Goal: Communication & Community: Answer question/provide support

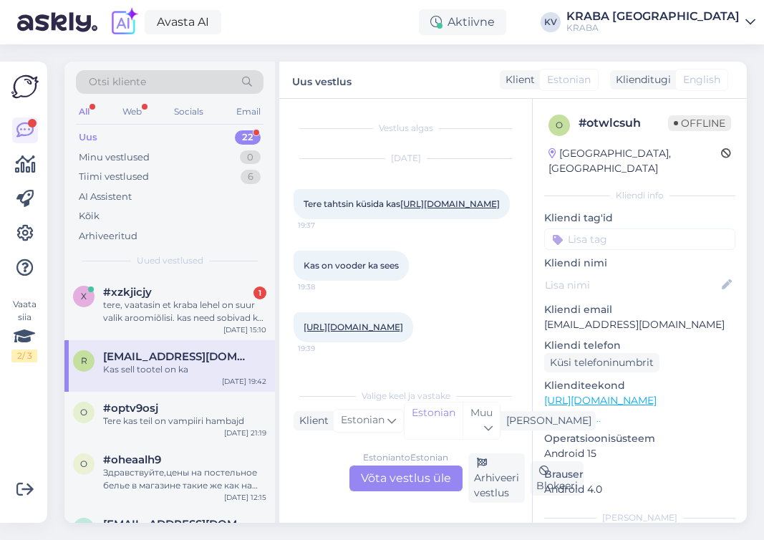
scroll to position [153, 0]
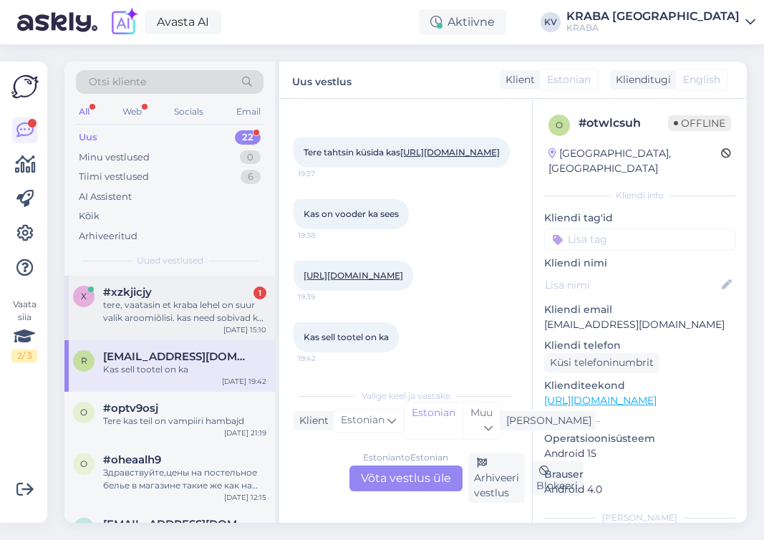
click at [208, 316] on div "tere, vaatasin et kraba lehel on suur valik aroomiõlisi. kas need sobivad ka ko…" at bounding box center [184, 312] width 163 height 26
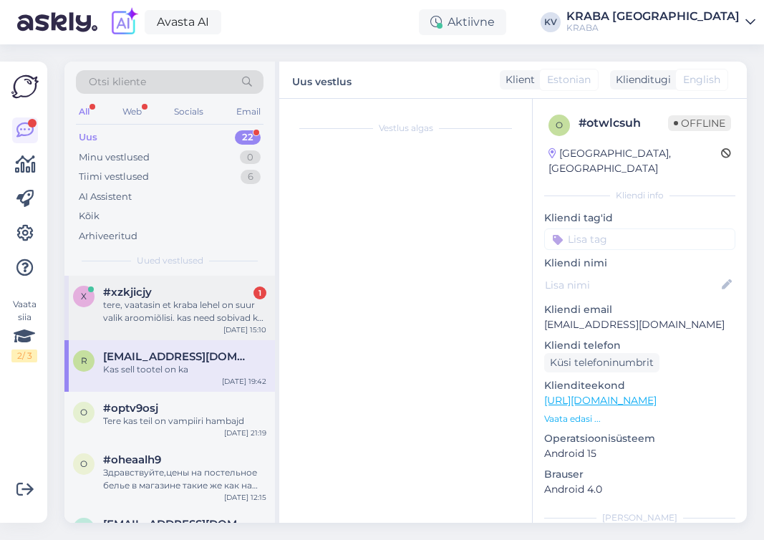
scroll to position [0, 0]
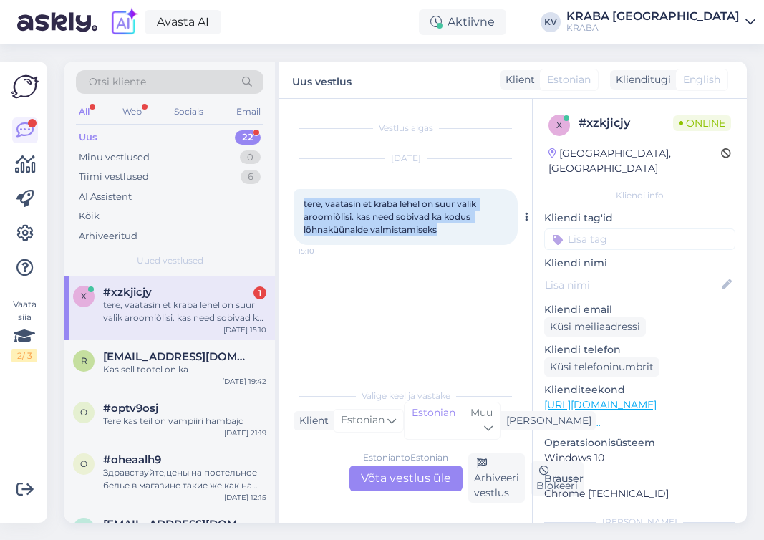
drag, startPoint x: 304, startPoint y: 205, endPoint x: 456, endPoint y: 226, distance: 152.7
click at [476, 231] on div "tere, vaatasin et kraba lehel on suur valik aroomiõlisi. kas need sobivad ka ko…" at bounding box center [406, 217] width 224 height 56
copy span "tere, vaatasin et kraba lehel on suur valik aroomiõlisi. kas need sobivad ka ko…"
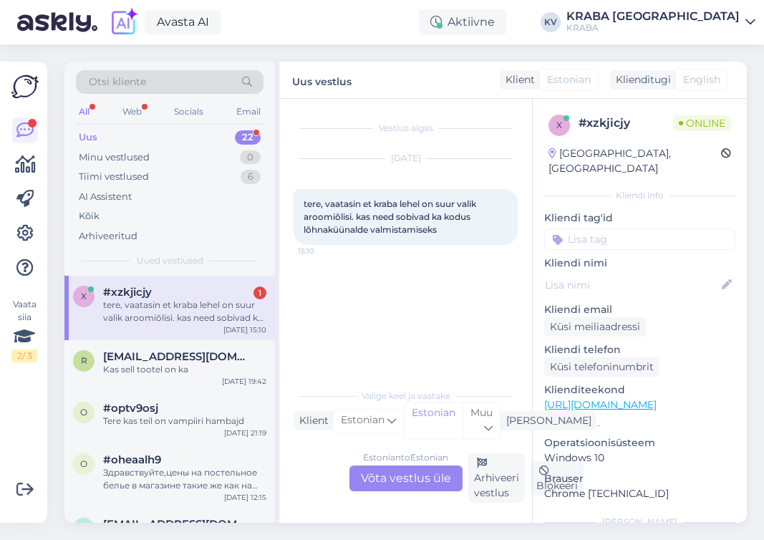
click at [380, 484] on div "Estonian to Estonian Võta vestlus üle" at bounding box center [406, 479] width 113 height 26
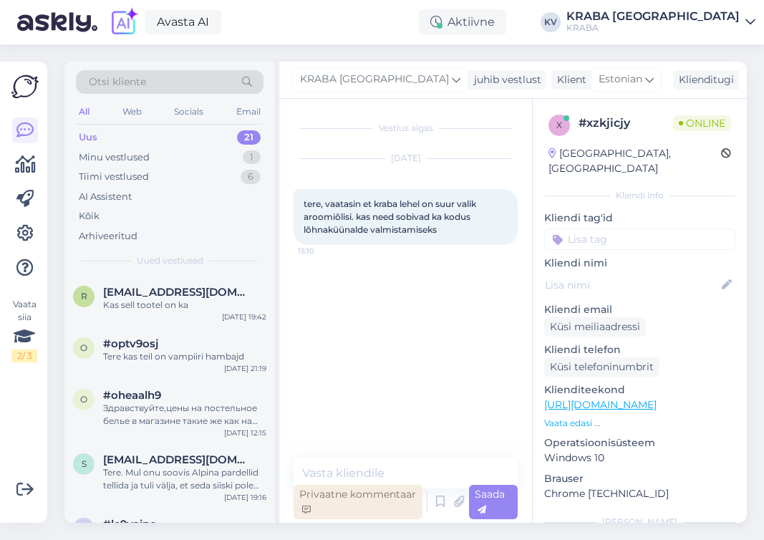
click at [360, 501] on div "Privaatne kommentaar" at bounding box center [358, 502] width 129 height 34
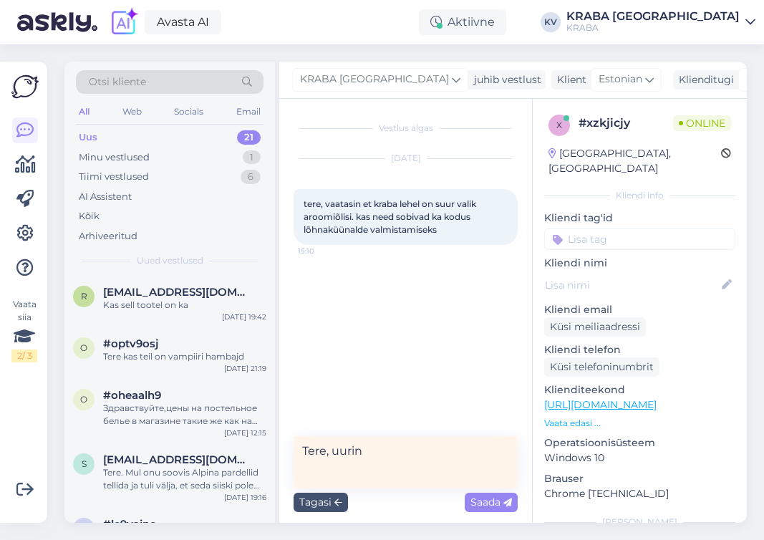
type textarea "Tere, uurin."
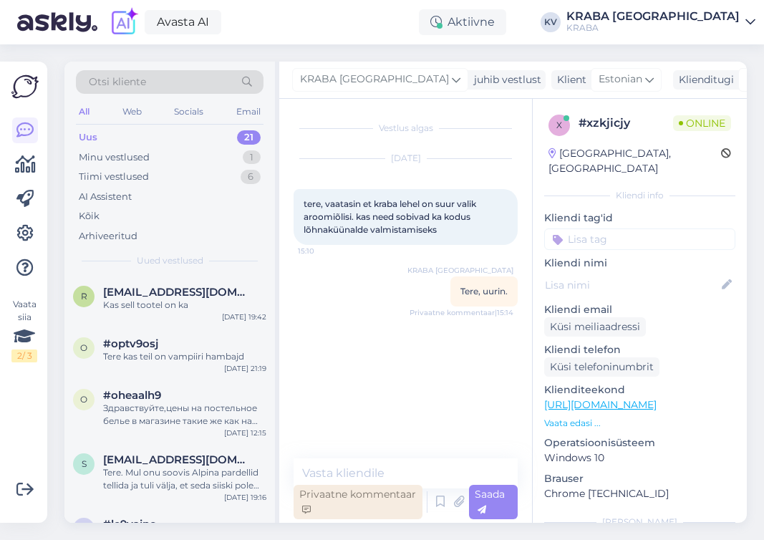
click at [350, 497] on div "Privaatne kommentaar" at bounding box center [358, 502] width 129 height 34
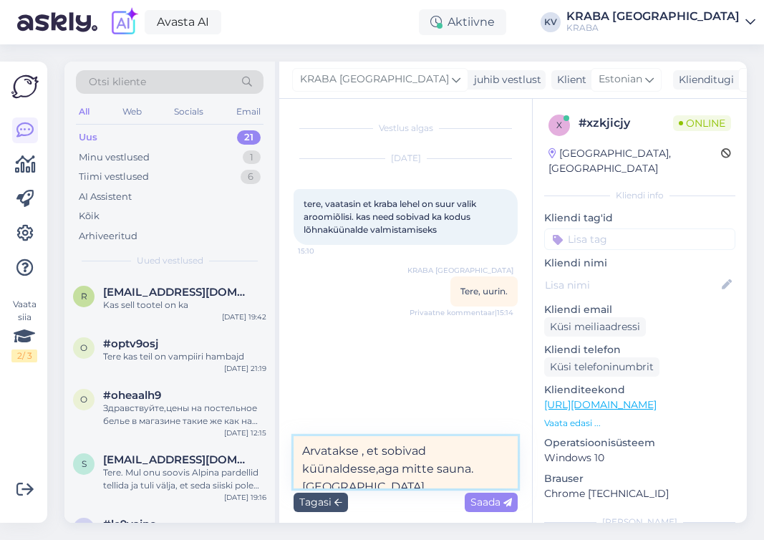
scroll to position [5, 0]
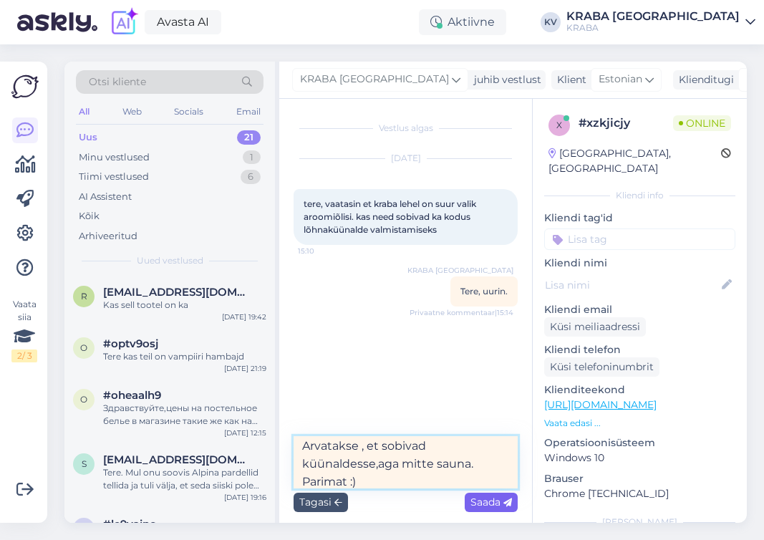
type textarea "Arvatakse , et sobivad küünaldesse,aga mitte sauna. Parimat :)"
click at [488, 499] on span "Saada" at bounding box center [492, 502] width 42 height 13
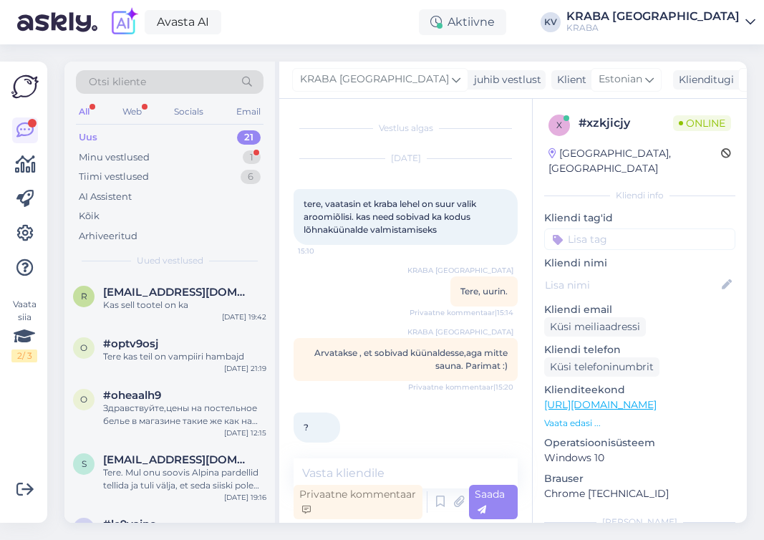
scroll to position [13, 0]
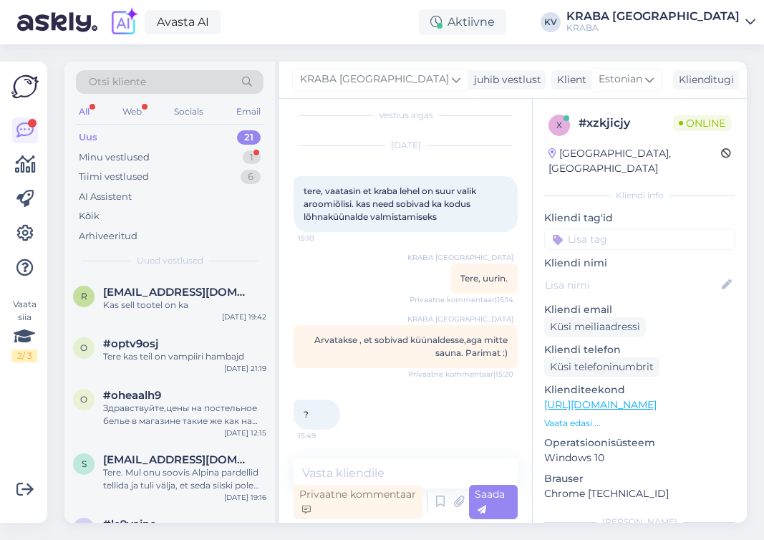
click at [377, 492] on div "Privaatne kommentaar" at bounding box center [358, 502] width 129 height 34
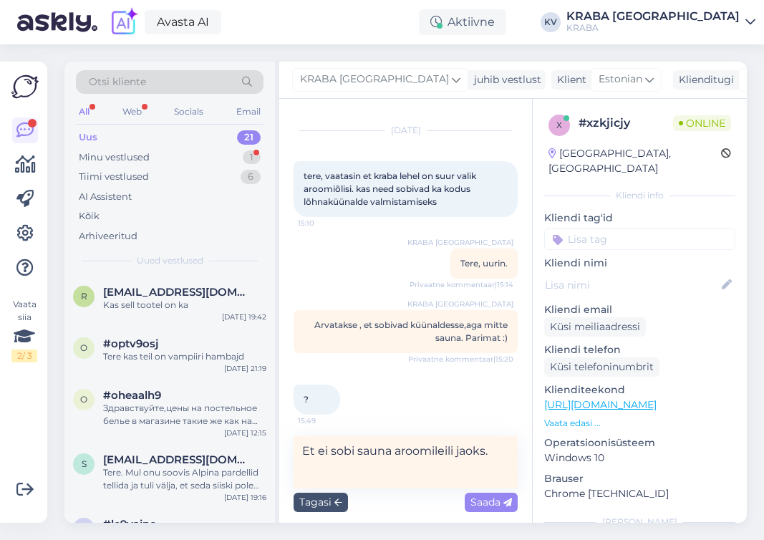
click at [435, 452] on textarea "Et ei sobi sauna aroomileili jaoks." at bounding box center [406, 462] width 224 height 52
type textarea "Et ei sobi sauna aroomileili jaoks."
click at [481, 499] on span "Saada" at bounding box center [492, 502] width 42 height 13
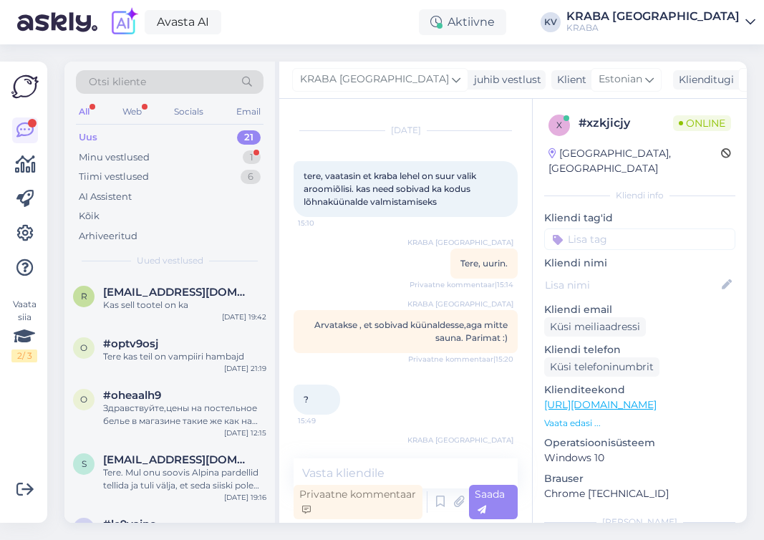
scroll to position [75, 0]
